Goal: Navigation & Orientation: Find specific page/section

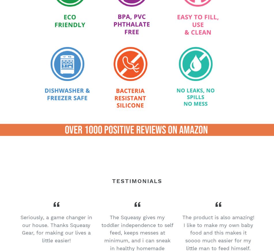
scroll to position [548, 0]
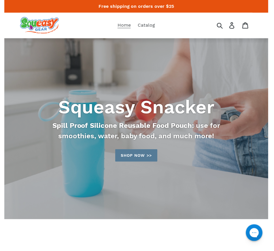
scroll to position [0, 0]
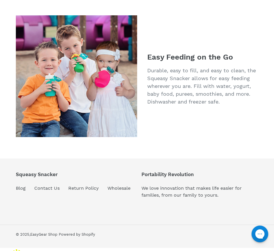
scroll to position [935, 0]
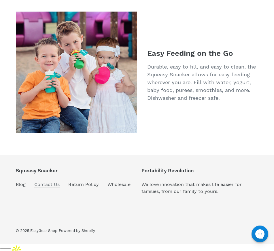
click at [51, 187] on link "Contact Us" at bounding box center [46, 184] width 25 height 6
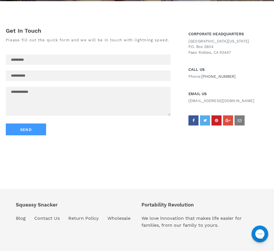
scroll to position [171, 0]
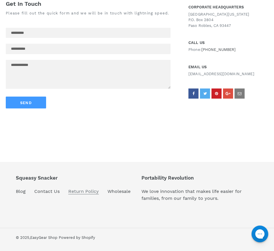
click at [85, 190] on link "Return Policy" at bounding box center [83, 191] width 31 height 6
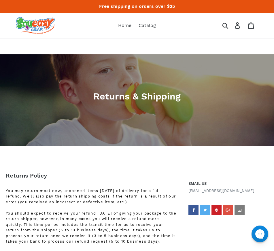
click at [45, 20] on img at bounding box center [35, 25] width 39 height 17
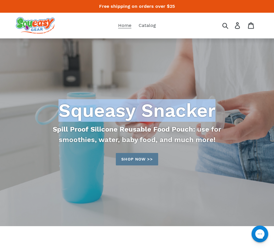
drag, startPoint x: 60, startPoint y: 114, endPoint x: 225, endPoint y: 115, distance: 165.4
click at [225, 115] on h2 "Squeasy Snacker" at bounding box center [137, 110] width 243 height 23
copy h2 "Squeasy Snacker"
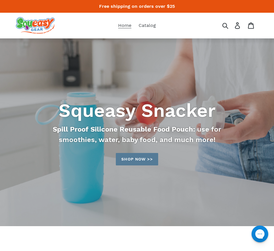
click at [198, 112] on h2 "Squeasy Snacker" at bounding box center [137, 110] width 243 height 23
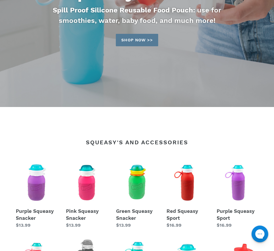
scroll to position [144, 0]
